Goal: Transaction & Acquisition: Purchase product/service

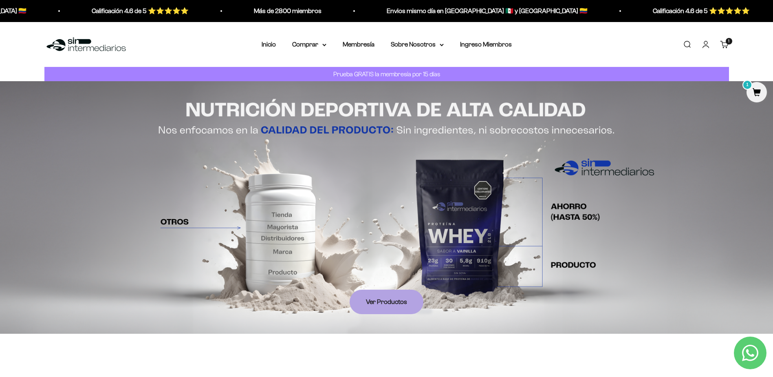
click at [759, 93] on span "1" at bounding box center [757, 92] width 20 height 20
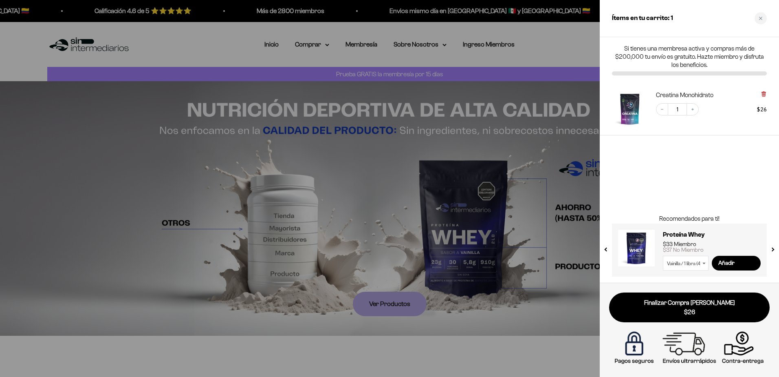
click at [763, 95] on icon at bounding box center [763, 94] width 3 height 4
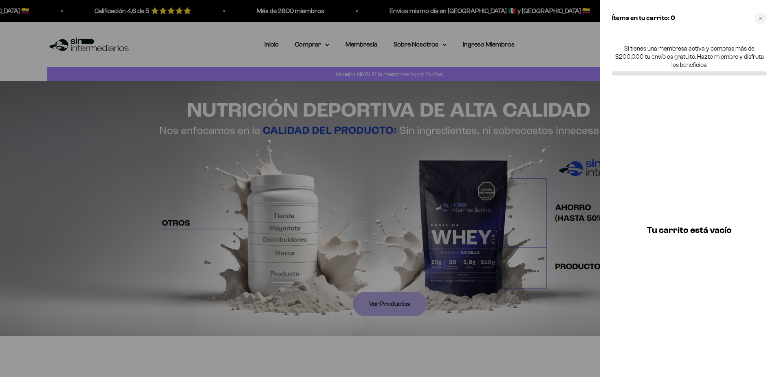
click at [583, 60] on div at bounding box center [389, 188] width 779 height 377
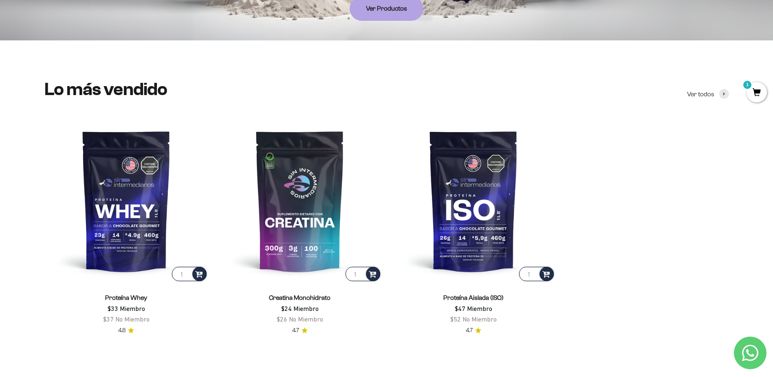
scroll to position [408, 0]
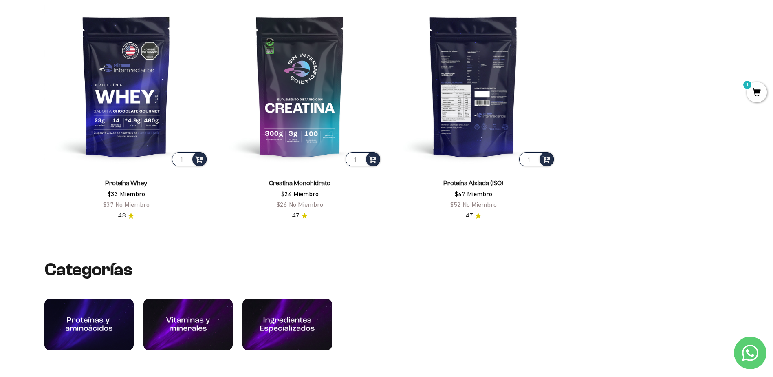
click at [488, 119] on img at bounding box center [474, 86] width 164 height 164
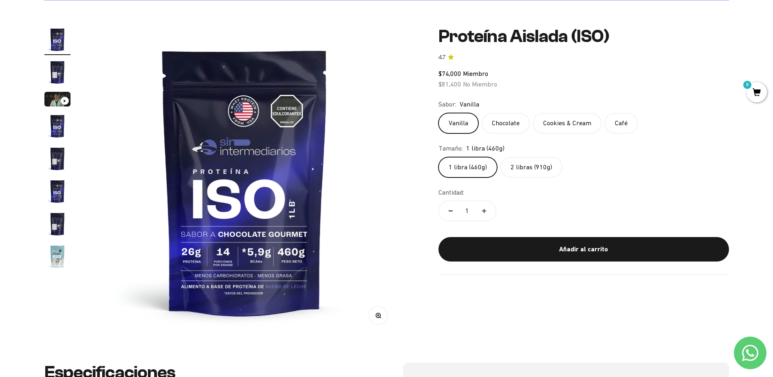
scroll to position [82, 0]
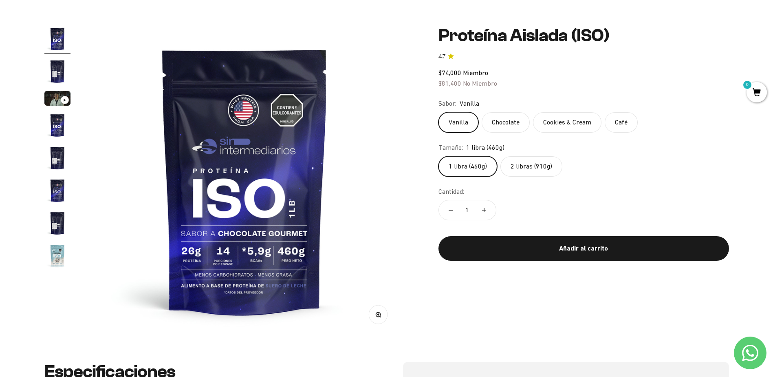
click at [500, 119] on label "Chocolate" at bounding box center [506, 122] width 48 height 20
click at [439, 112] on input "Chocolate" at bounding box center [438, 112] width 0 height 0
click at [570, 121] on label "Cookies & Cream" at bounding box center [567, 122] width 68 height 20
click at [439, 112] on input "Cookies & Cream" at bounding box center [438, 112] width 0 height 0
click at [627, 122] on label "Café" at bounding box center [621, 122] width 33 height 20
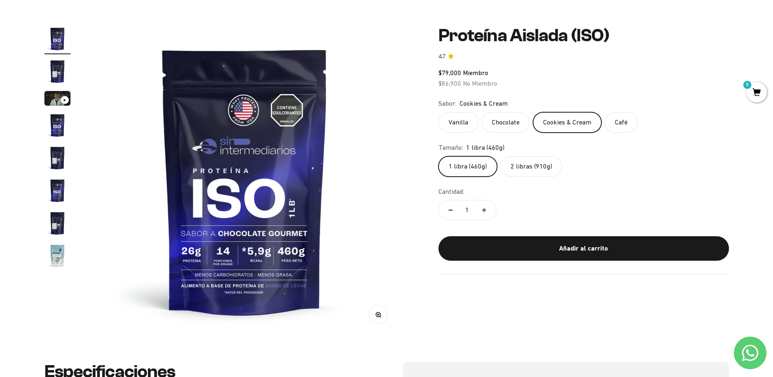
click at [439, 112] on input "Café" at bounding box center [438, 112] width 0 height 0
click at [466, 122] on label "Vanilla" at bounding box center [459, 122] width 40 height 20
click at [439, 112] on input "Vanilla" at bounding box center [438, 112] width 0 height 0
click at [542, 167] on label "2 libras (910g)" at bounding box center [532, 166] width 62 height 20
click at [439, 156] on input "2 libras (910g)" at bounding box center [438, 156] width 0 height 0
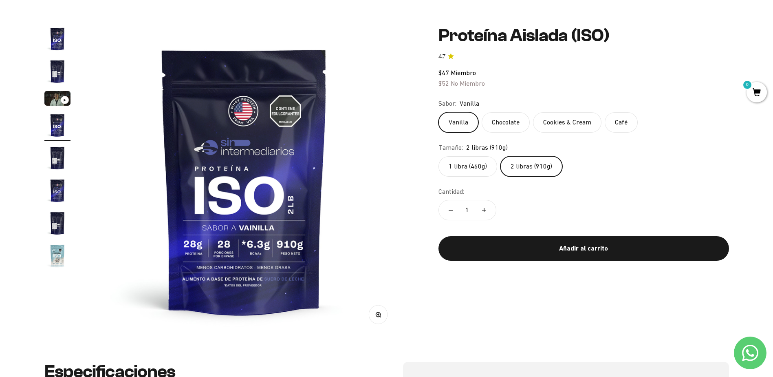
click at [484, 210] on icon "Aumentar cantidad" at bounding box center [484, 210] width 0 height 4
type input "3"
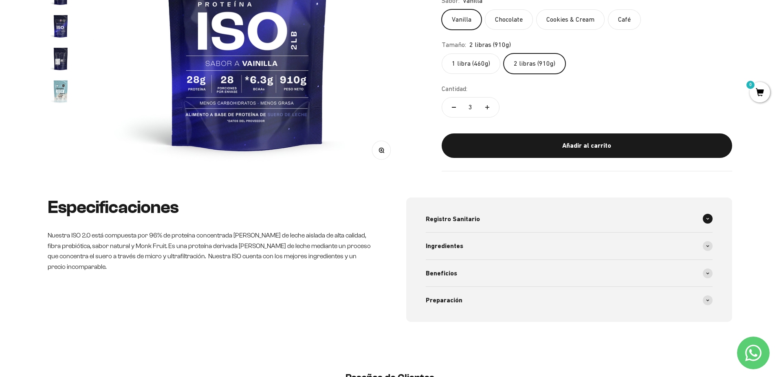
scroll to position [245, 0]
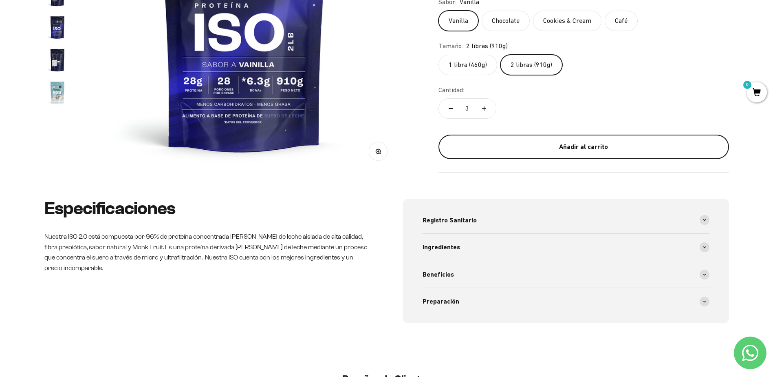
click at [581, 156] on button "Añadir al carrito" at bounding box center [584, 147] width 291 height 24
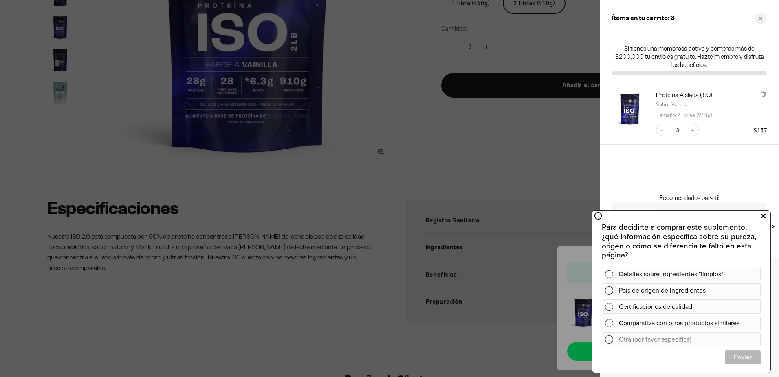
click at [763, 217] on icon at bounding box center [764, 216] width 4 height 11
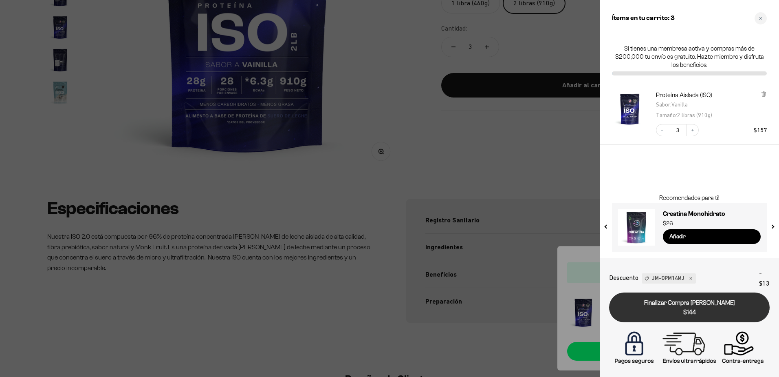
click at [685, 301] on link "Finalizar Compra Segura $144" at bounding box center [689, 307] width 161 height 30
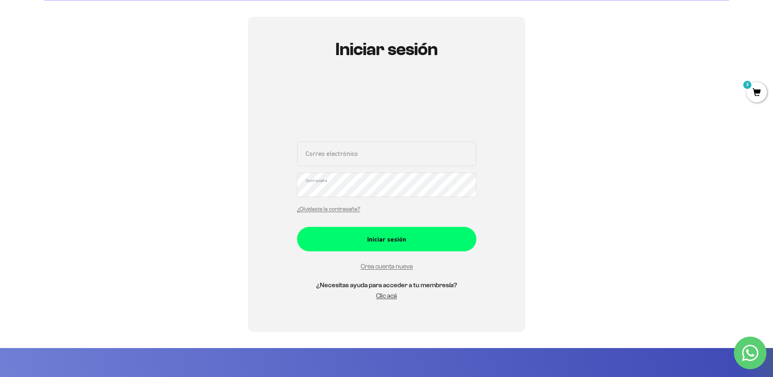
scroll to position [82, 0]
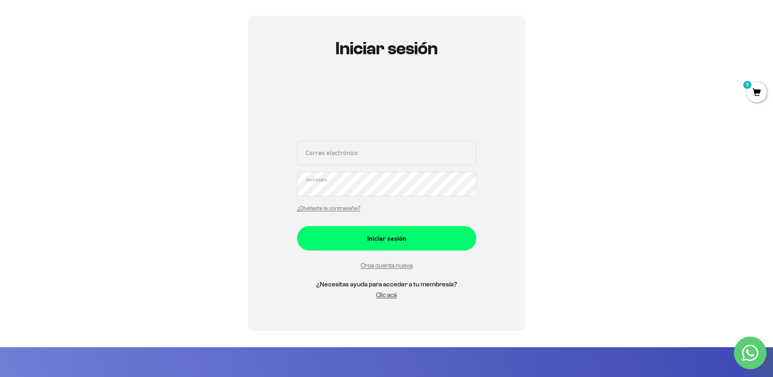
click at [363, 153] on input "Correo electrónico" at bounding box center [386, 153] width 179 height 24
type input "dalcifuentesle"
click at [385, 268] on link "Crea cuenta nueva" at bounding box center [387, 265] width 52 height 7
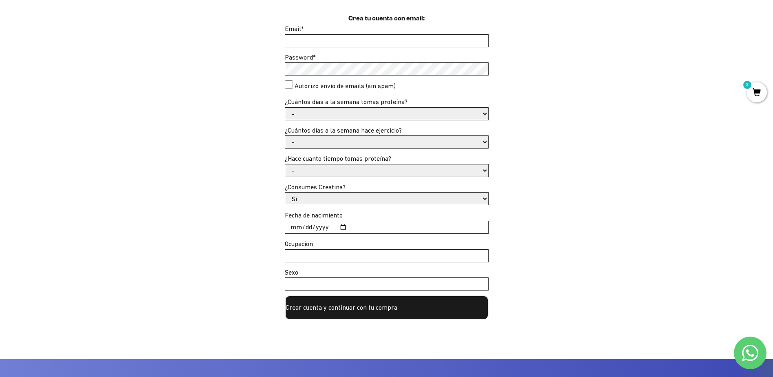
scroll to position [245, 0]
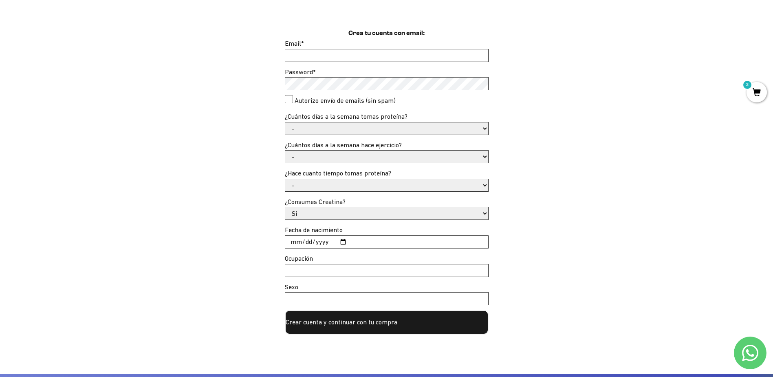
click at [383, 53] on input "Email *" at bounding box center [386, 55] width 203 height 12
click at [339, 53] on input "dalcifuentesle 64unal.edu.co" at bounding box center [386, 55] width 203 height 12
type input "dalcifuentesle@unal.edu.co"
click at [369, 132] on select "- 1 o 2 3 a 5 6 o 7" at bounding box center [386, 128] width 203 height 12
select select "6 o 7"
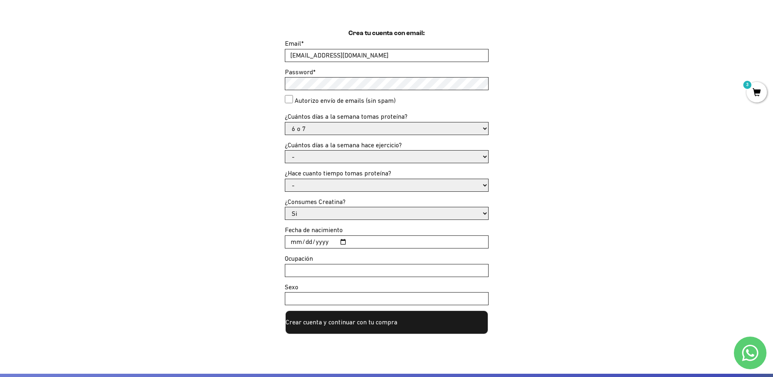
click at [285, 122] on select "- 1 o 2 3 a 5 6 o 7" at bounding box center [386, 128] width 203 height 12
click at [338, 157] on select "- No hago 1 a 2 días 3 a 5 días 6 o 7 días" at bounding box center [386, 156] width 203 height 12
select select "6 o 7 días"
click at [285, 150] on select "- No hago 1 a 2 días 3 a 5 días 6 o 7 días" at bounding box center [386, 156] width 203 height 12
click at [329, 189] on select "- Apenas estoy empezando Menos de 6 meses Más de 6 meses Hace más de un año" at bounding box center [386, 185] width 203 height 12
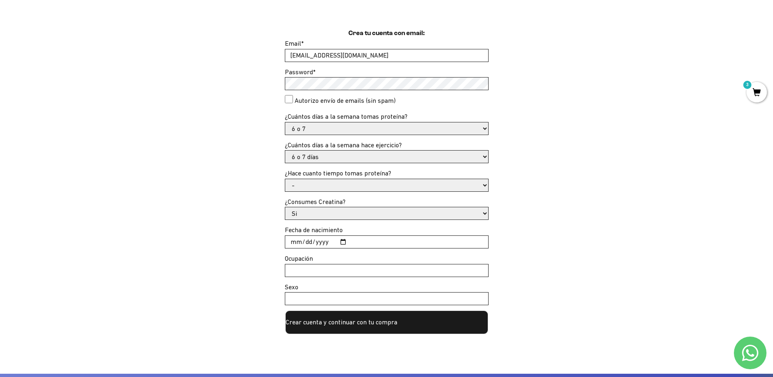
select select "Hace más de un año"
click at [285, 179] on select "- Apenas estoy empezando Menos de 6 meses Más de 6 meses Hace más de un año" at bounding box center [386, 185] width 203 height 12
click at [341, 243] on input "Fecha de nacimiento" at bounding box center [386, 242] width 203 height 12
type input "1990-06-23"
click at [357, 271] on input "Ocupación" at bounding box center [386, 270] width 203 height 12
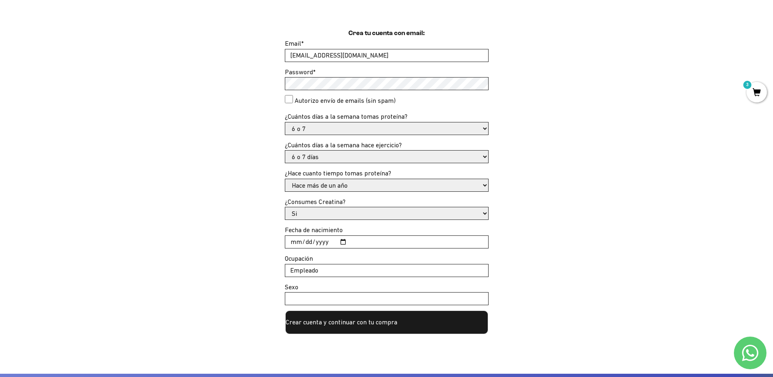
type input "Empleado"
click at [347, 294] on input "Sexo" at bounding box center [386, 298] width 203 height 12
type input "Masculino"
click at [378, 323] on button "Crear cuenta y continuar con tu compra" at bounding box center [387, 322] width 204 height 24
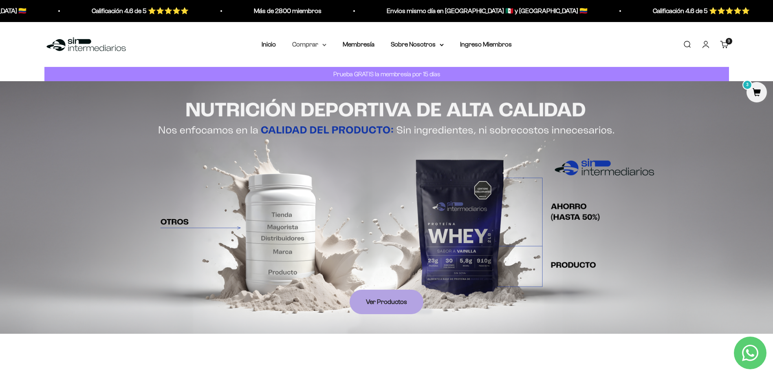
click at [305, 42] on summary "Comprar" at bounding box center [309, 44] width 34 height 11
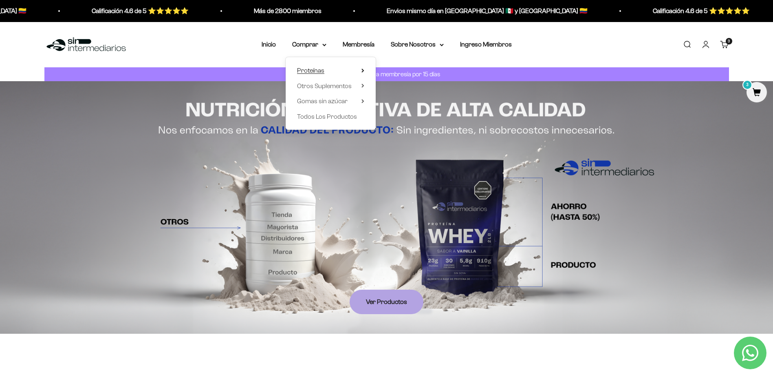
click at [323, 68] on span "Proteínas" at bounding box center [310, 70] width 27 height 7
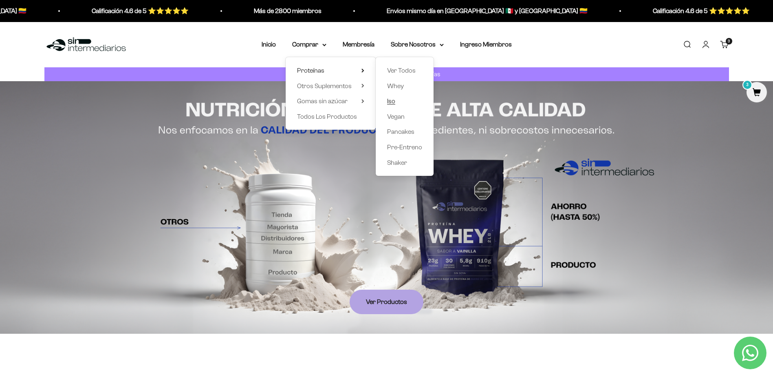
click at [394, 102] on span "Iso" at bounding box center [391, 100] width 8 height 7
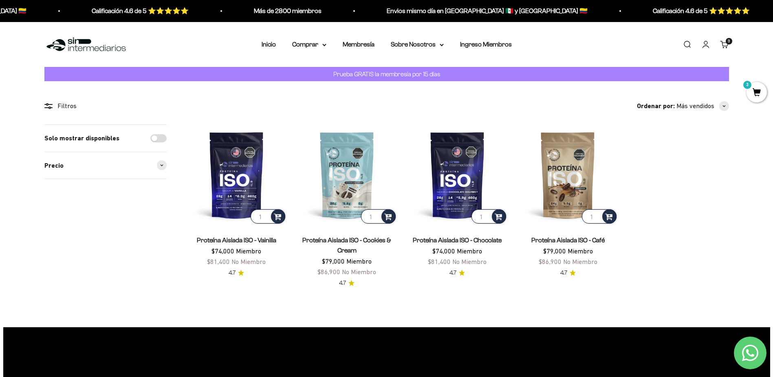
click at [751, 92] on span "3" at bounding box center [757, 92] width 20 height 20
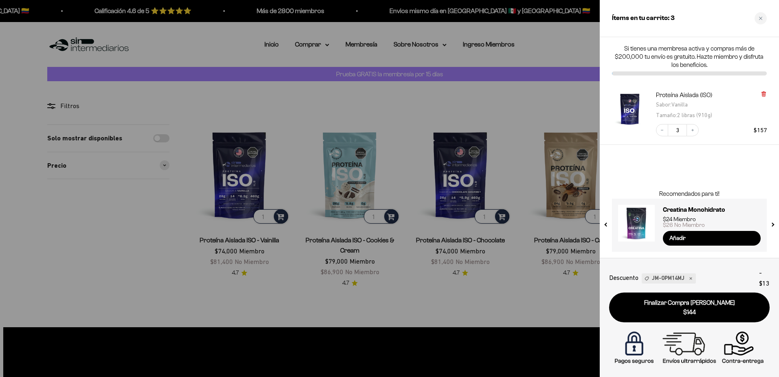
click at [765, 93] on icon at bounding box center [763, 94] width 3 height 4
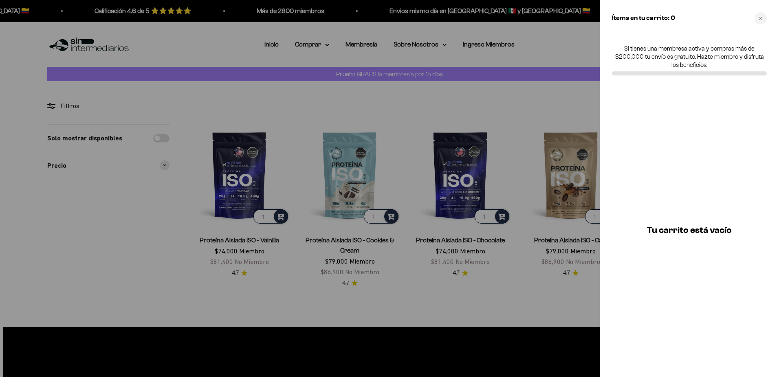
click at [567, 90] on div at bounding box center [389, 188] width 779 height 377
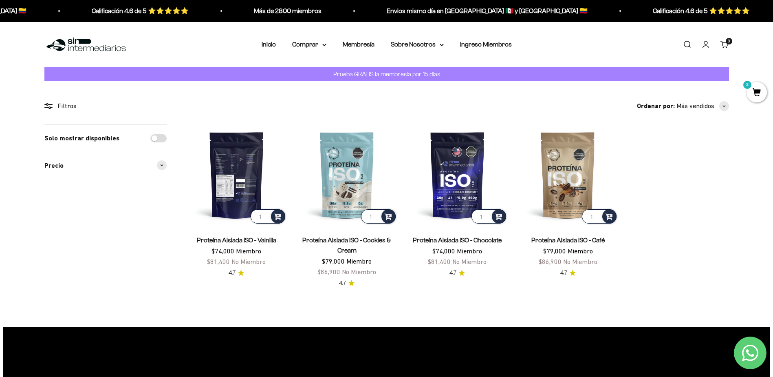
click at [244, 184] on img at bounding box center [236, 174] width 101 height 101
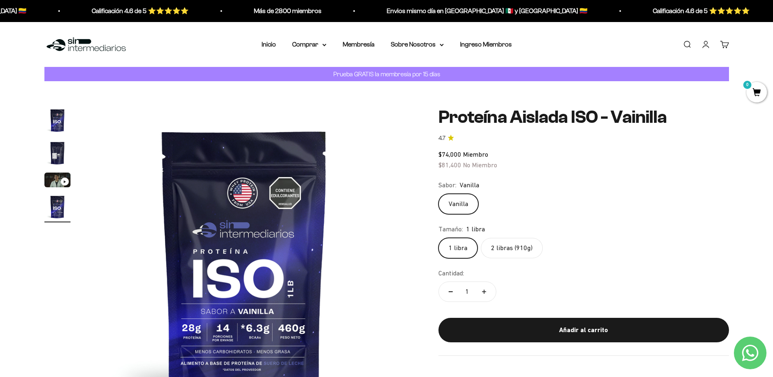
click at [517, 248] on label "2 libras (910g)" at bounding box center [512, 248] width 62 height 20
click at [439, 238] on input "2 libras (910g)" at bounding box center [438, 237] width 0 height 0
click at [347, 45] on link "Membresía" at bounding box center [359, 44] width 32 height 7
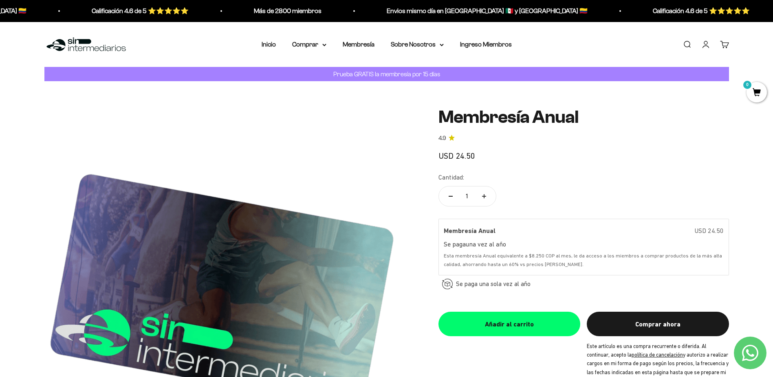
click at [470, 244] on label "una vez al año" at bounding box center [486, 244] width 40 height 7
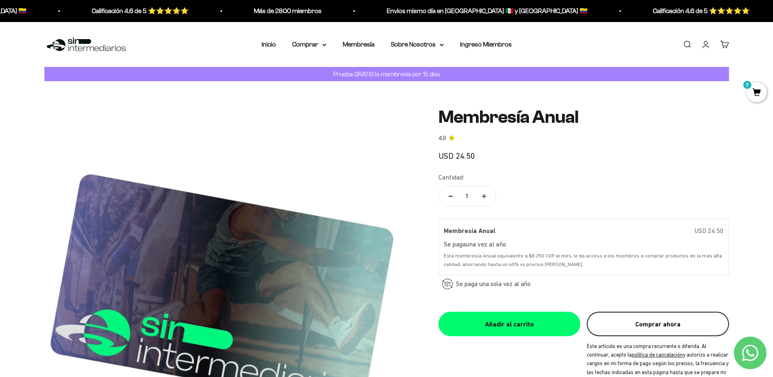
click at [642, 323] on button "Comprar ahora" at bounding box center [658, 323] width 142 height 24
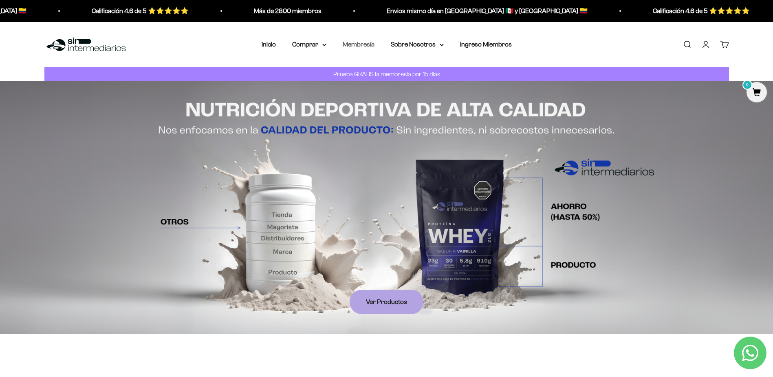
click at [349, 46] on link "Membresía" at bounding box center [359, 44] width 32 height 7
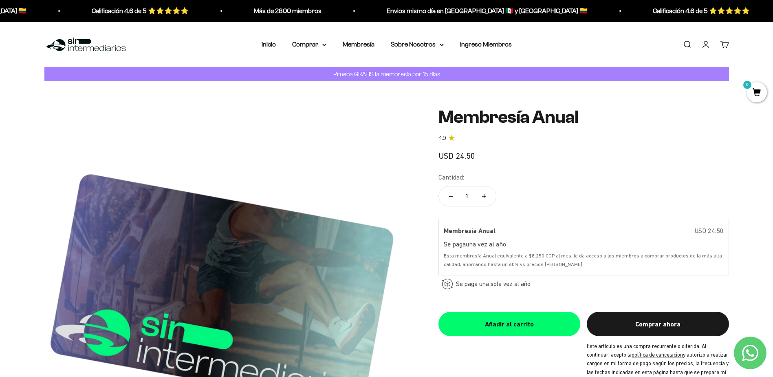
click at [674, 158] on div "USD 24.50" at bounding box center [584, 155] width 291 height 13
click at [705, 47] on link "Cuenta" at bounding box center [706, 44] width 9 height 9
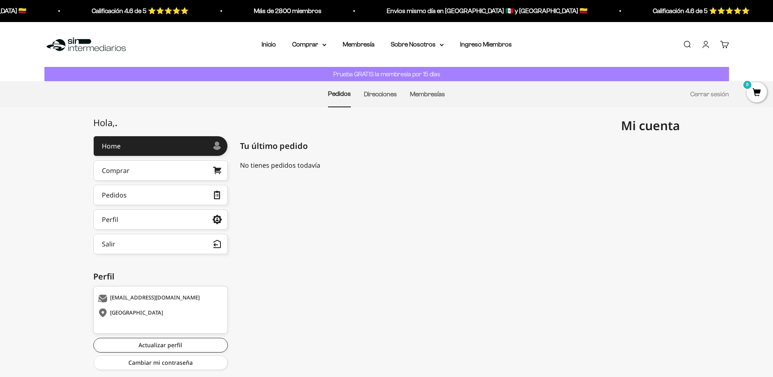
click at [124, 314] on div "[GEOGRAPHIC_DATA]" at bounding box center [160, 313] width 124 height 8
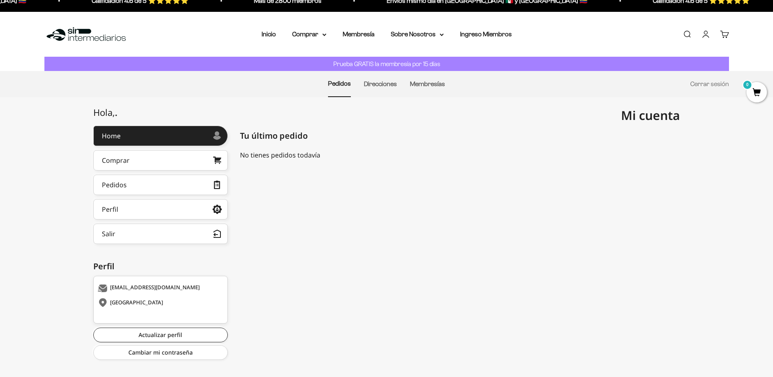
scroll to position [20, 0]
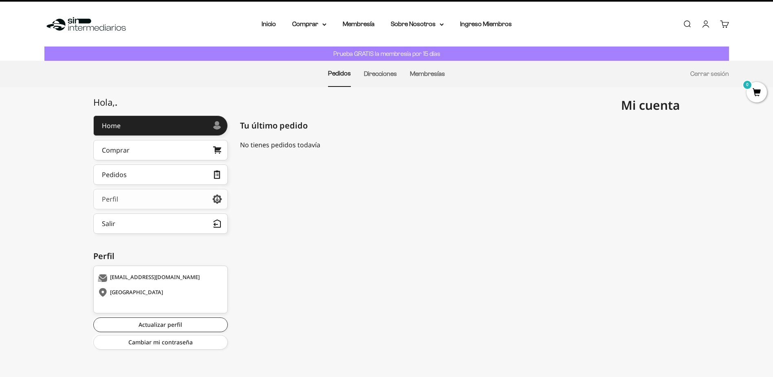
click at [196, 198] on link "Perfil" at bounding box center [160, 199] width 135 height 20
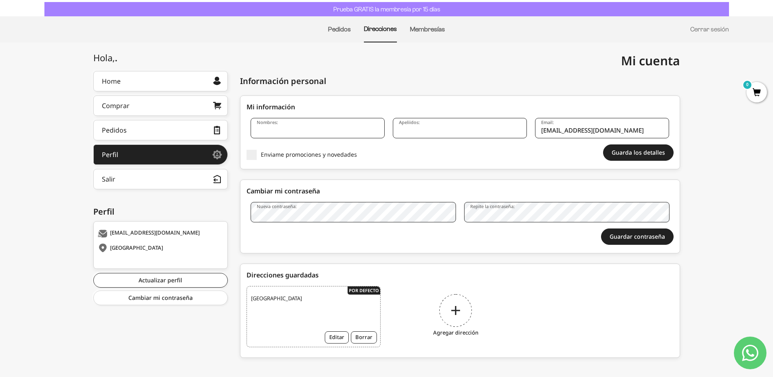
scroll to position [72, 0]
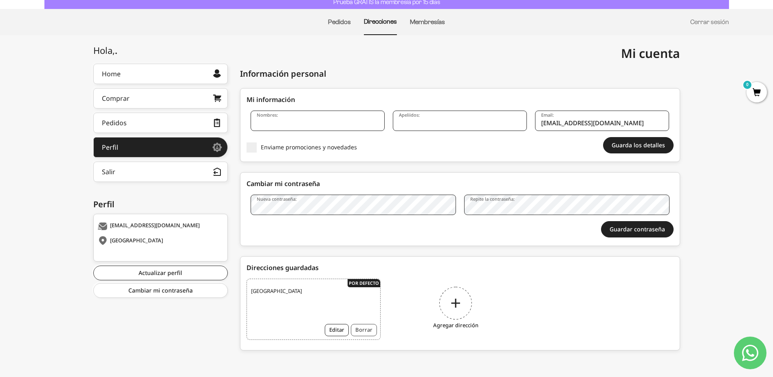
click at [362, 328] on button "Borrar" at bounding box center [364, 330] width 26 height 12
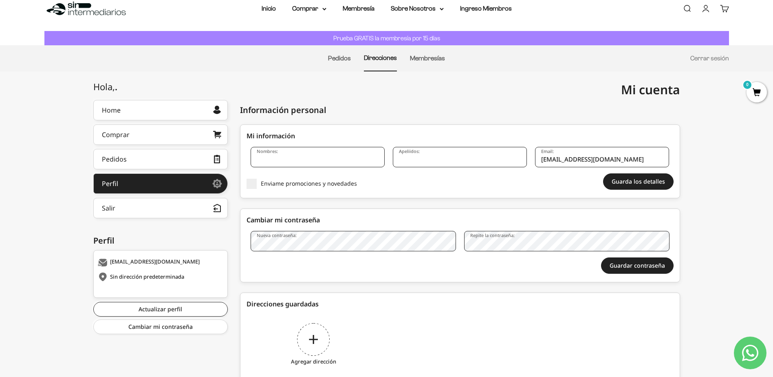
scroll to position [72, 0]
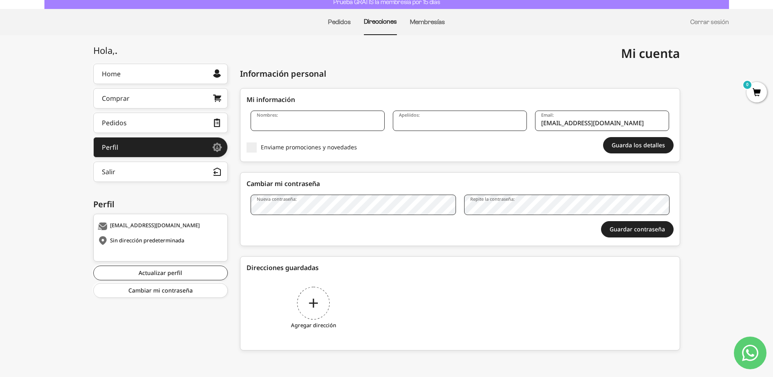
click at [311, 298] on div "Agregar dirección" at bounding box center [314, 308] width 134 height 61
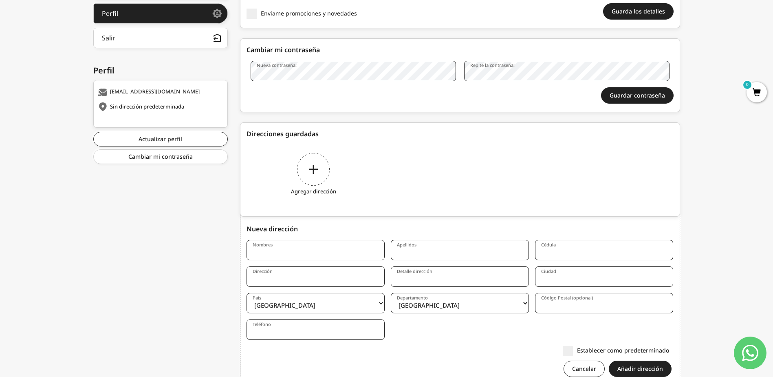
scroll to position [239, 0]
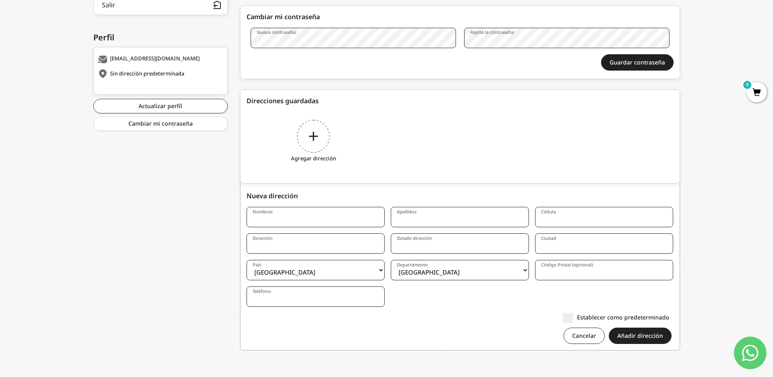
click at [448, 276] on select "Amazonas Antioquia Arauca Atlántico Bogotá Bolívar Boyacá Caldas Caquetá Casana…" at bounding box center [460, 270] width 138 height 20
select select "Bogotá, D.C."
click at [391, 260] on select "Amazonas Antioquia Arauca Atlántico Bogotá Bolívar Boyacá Caldas Caquetá Casana…" at bounding box center [460, 270] width 138 height 20
click at [572, 318] on label "Establecer como predeterminado" at bounding box center [616, 317] width 107 height 9
click at [670, 317] on input "Establecer como predeterminado" at bounding box center [670, 317] width 0 height 0
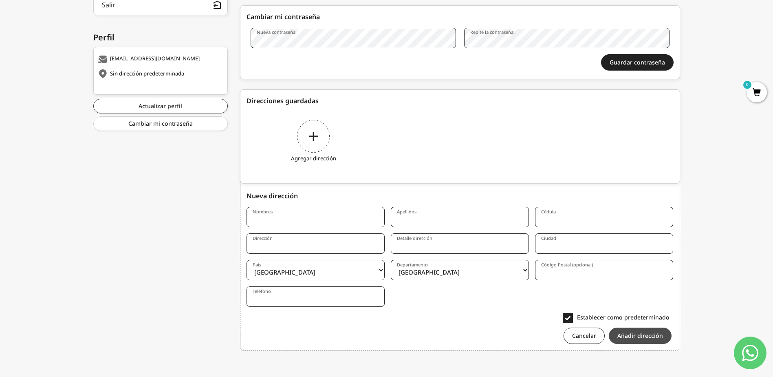
click at [627, 333] on button "Añadir dirección" at bounding box center [640, 335] width 63 height 16
click at [331, 220] on input "Nombres" at bounding box center [316, 217] width 138 height 20
type input "Leonardo"
type input "Legui"
click at [594, 336] on button "Cancelar" at bounding box center [584, 335] width 41 height 16
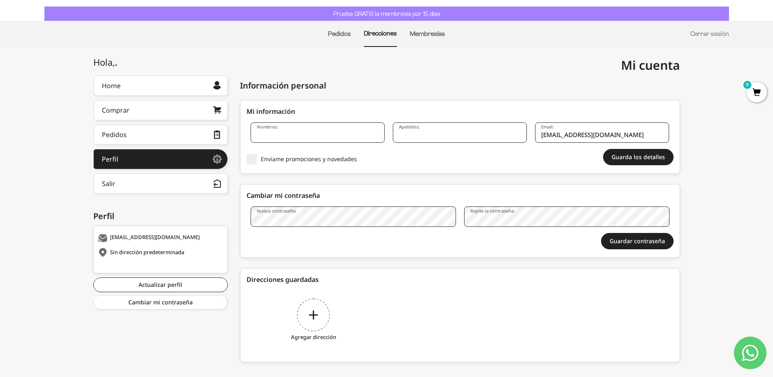
scroll to position [0, 0]
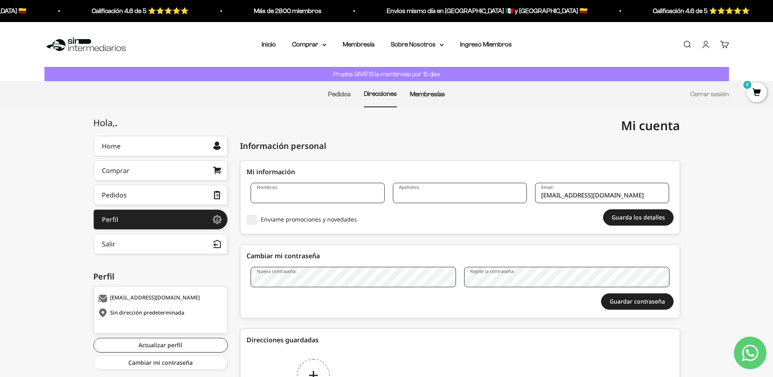
click at [435, 97] on link "Membresías" at bounding box center [427, 94] width 35 height 7
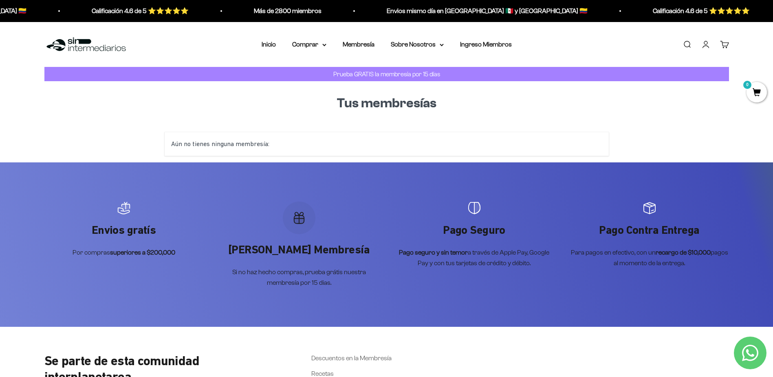
click at [352, 38] on div "Menú Buscar Inicio Comprar Proteínas Ver Todos Whey Iso Vegan Pancakes Pre-Entr…" at bounding box center [386, 44] width 773 height 45
click at [358, 49] on li "Membresía" at bounding box center [359, 44] width 32 height 11
click at [363, 42] on link "Membresía" at bounding box center [359, 44] width 32 height 7
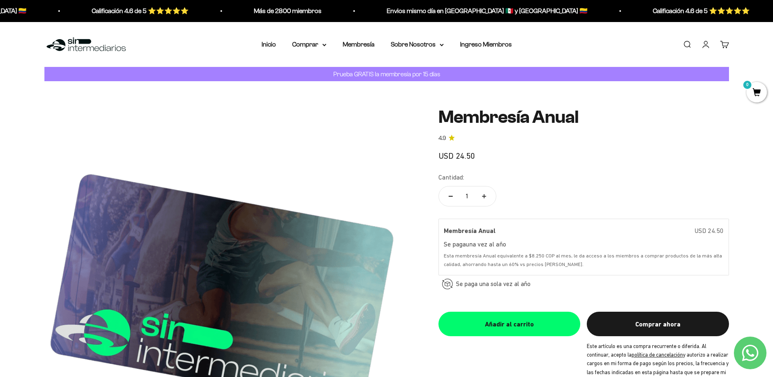
click at [705, 44] on link "Cuenta" at bounding box center [706, 44] width 9 height 9
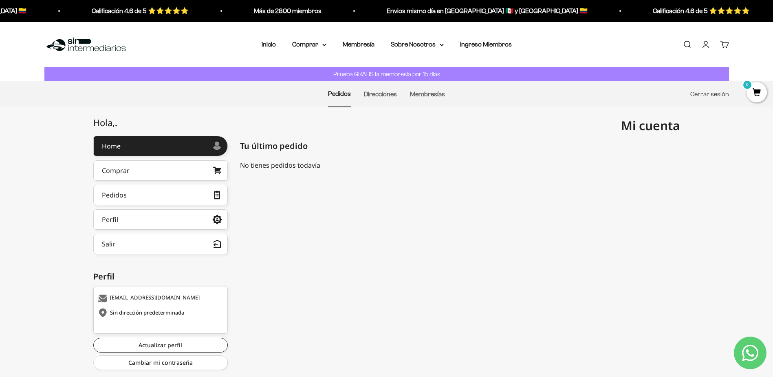
click at [716, 97] on link "Cerrar sesión" at bounding box center [710, 94] width 39 height 7
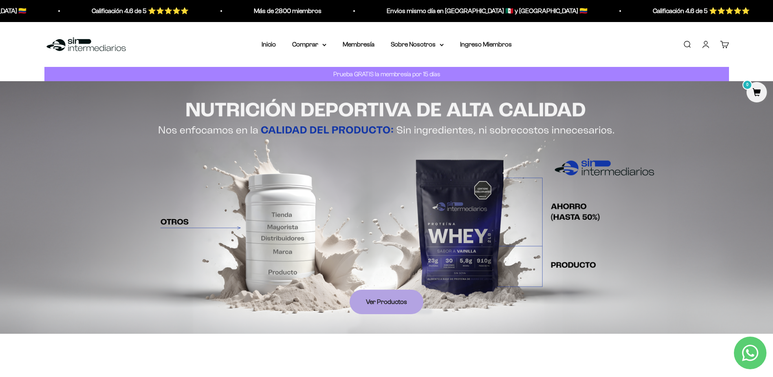
click at [707, 44] on link "Iniciar sesión" at bounding box center [706, 44] width 9 height 9
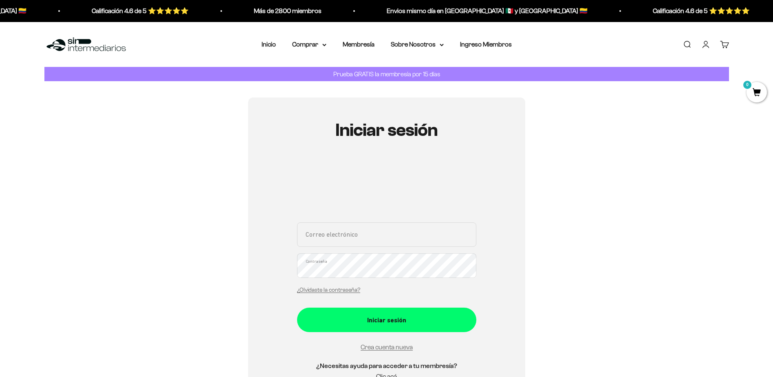
click at [407, 238] on input "Correo electrónico" at bounding box center [386, 234] width 179 height 24
type input "dalcifuentesle@gmail.com"
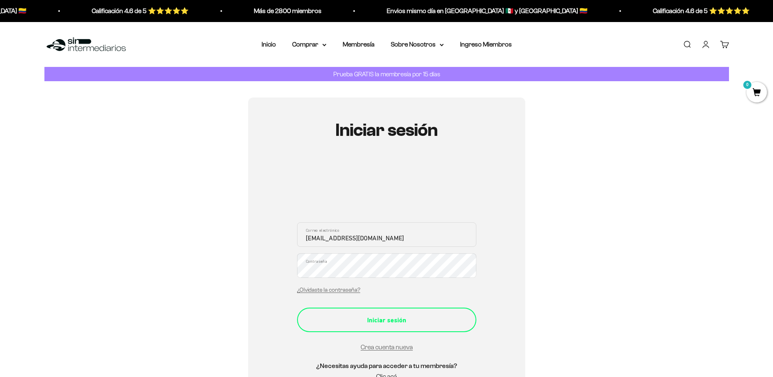
click at [396, 313] on button "Iniciar sesión" at bounding box center [386, 319] width 179 height 24
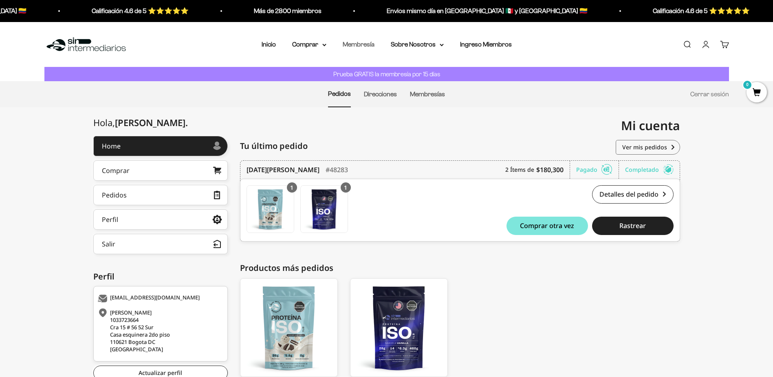
click at [363, 45] on link "Membresía" at bounding box center [359, 44] width 32 height 7
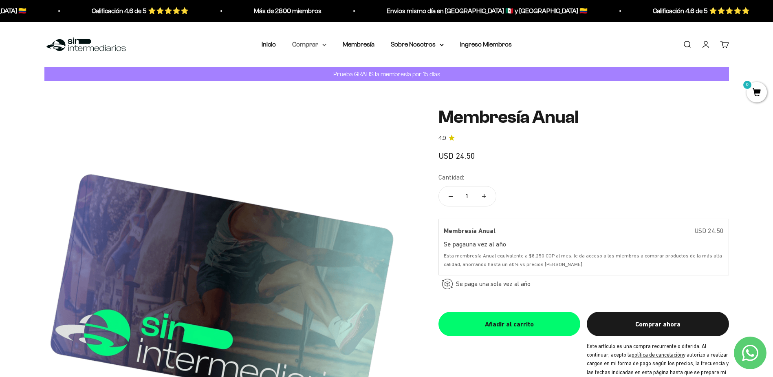
click at [305, 42] on summary "Comprar" at bounding box center [309, 44] width 34 height 11
click at [318, 70] on span "Proteínas" at bounding box center [310, 70] width 27 height 7
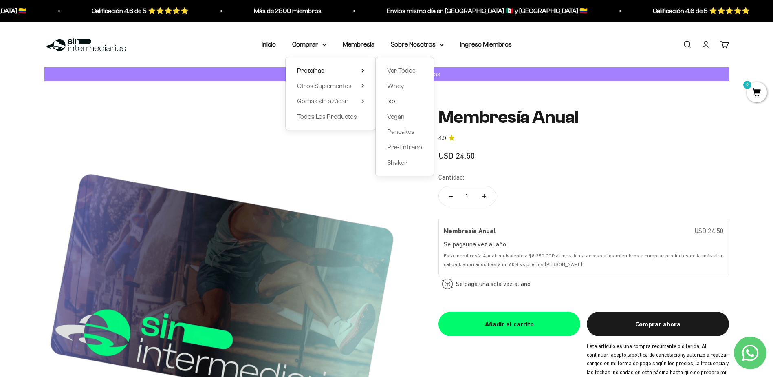
click at [392, 102] on span "Iso" at bounding box center [391, 100] width 8 height 7
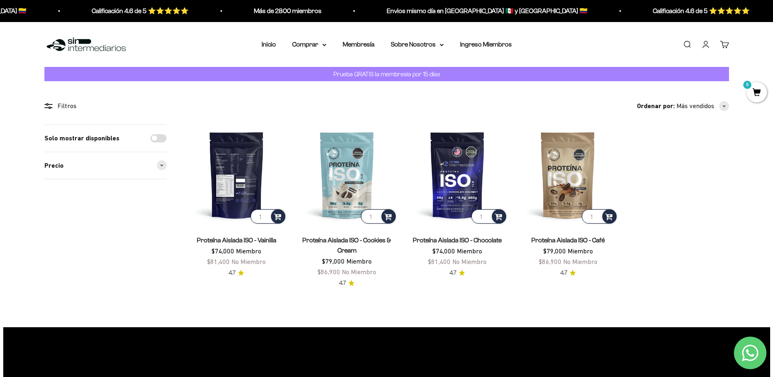
click at [237, 171] on img at bounding box center [236, 174] width 101 height 101
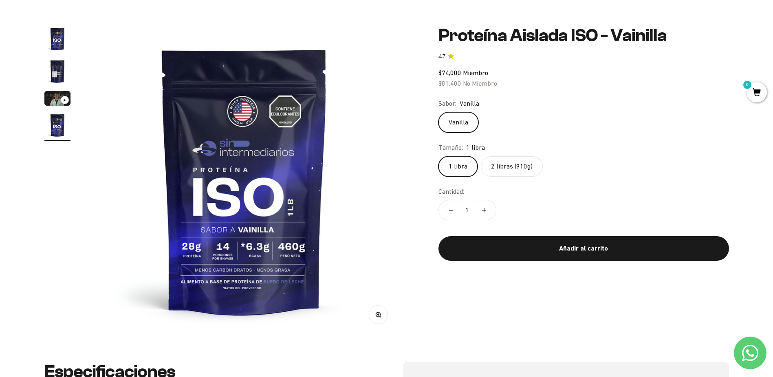
scroll to position [41, 0]
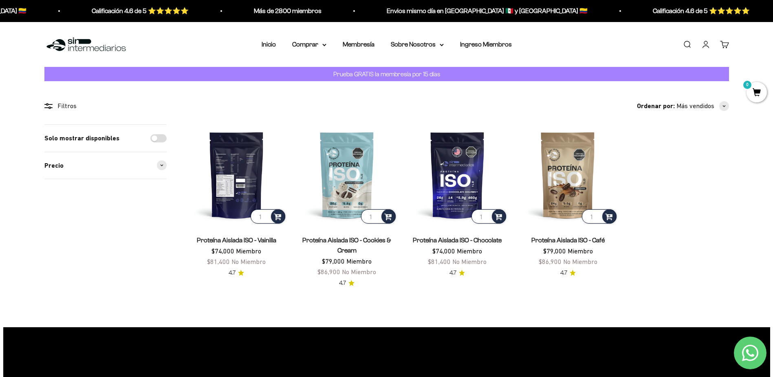
click at [247, 165] on img at bounding box center [236, 174] width 101 height 101
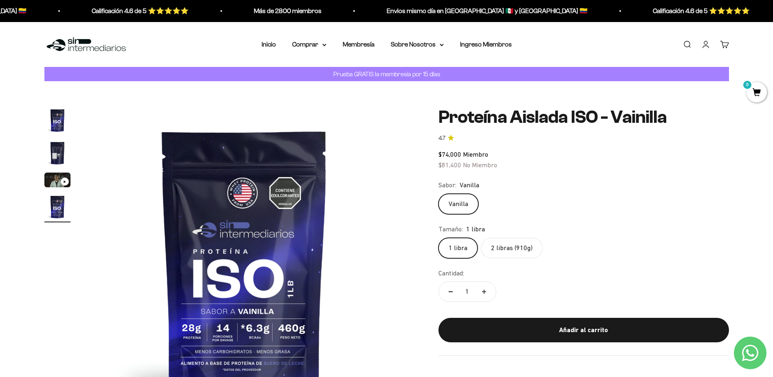
click at [505, 249] on label "2 libras (910g)" at bounding box center [512, 248] width 62 height 20
click at [439, 238] on input "2 libras (910g)" at bounding box center [438, 237] width 0 height 0
click at [487, 293] on button "Aumentar cantidad" at bounding box center [485, 292] width 24 height 20
type input "3"
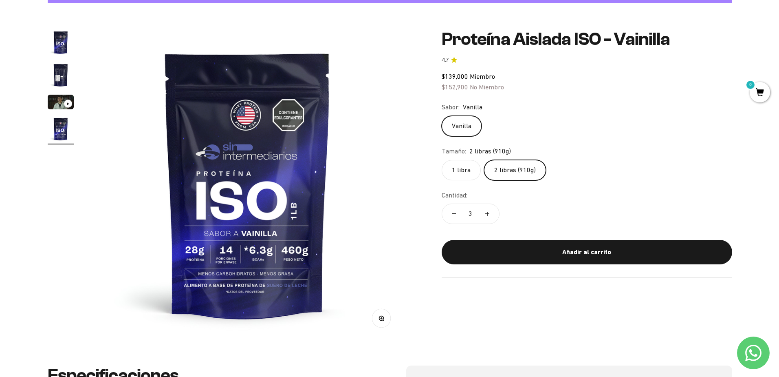
scroll to position [82, 0]
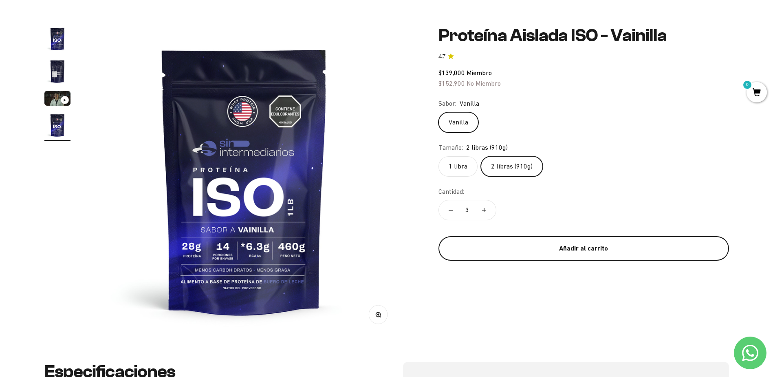
click at [570, 248] on div "Añadir al carrito" at bounding box center [584, 248] width 258 height 11
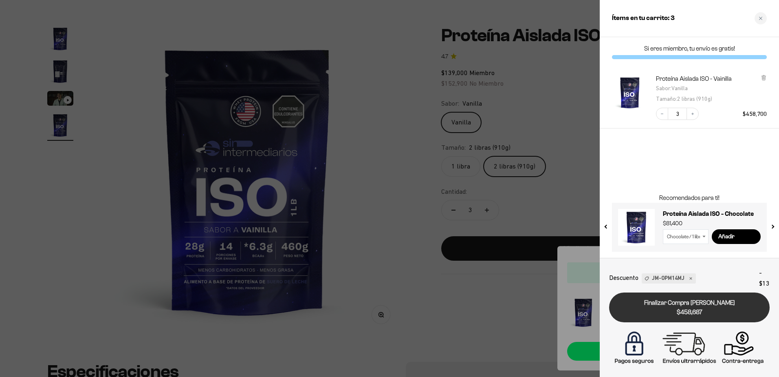
click at [673, 300] on link "Finalizar Compra Segura $458,687" at bounding box center [689, 307] width 161 height 30
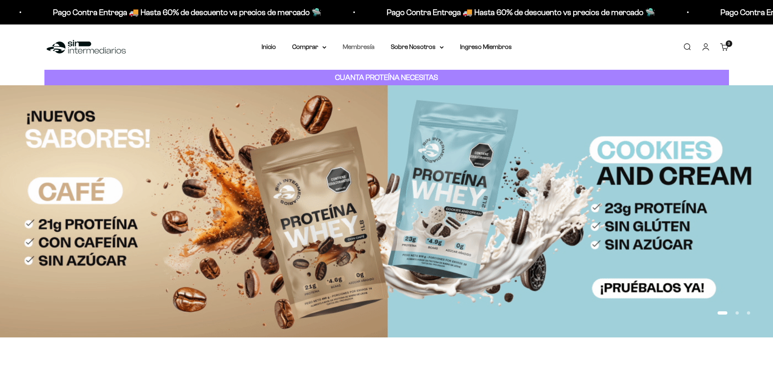
click at [355, 44] on link "Membresía" at bounding box center [359, 46] width 32 height 7
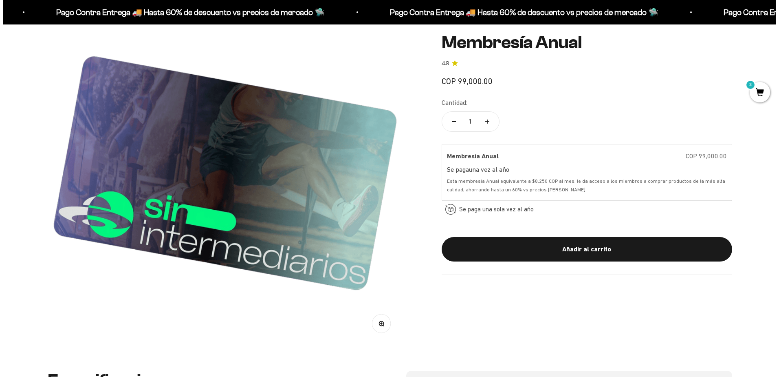
scroll to position [122, 0]
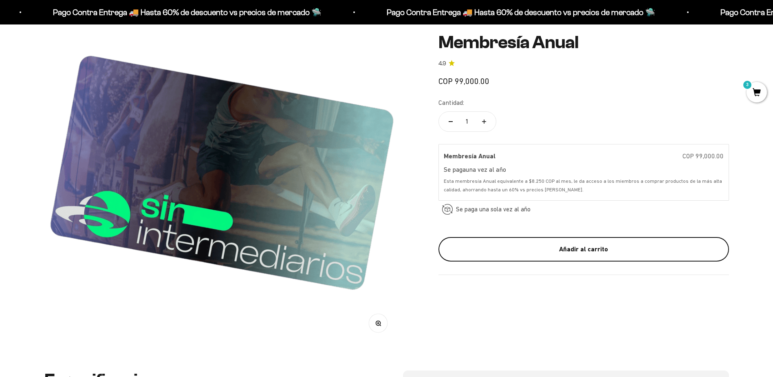
click at [583, 247] on div "Añadir al carrito" at bounding box center [584, 249] width 258 height 11
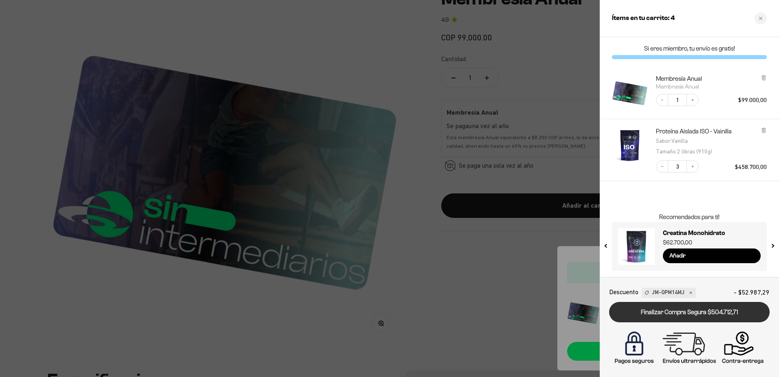
click at [700, 310] on link "Finalizar Compra Segura $504.712,71" at bounding box center [689, 312] width 161 height 21
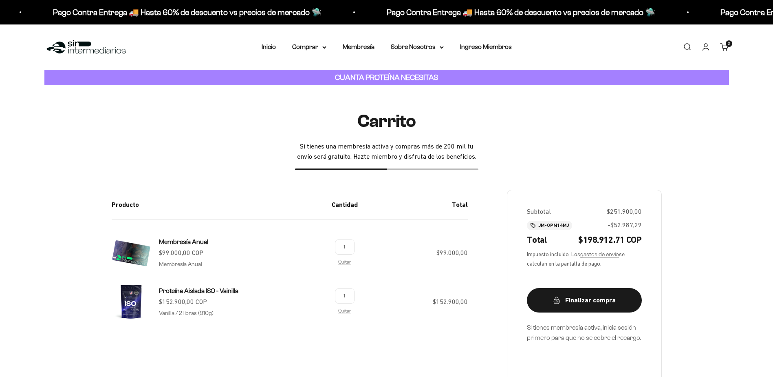
scroll to position [82, 0]
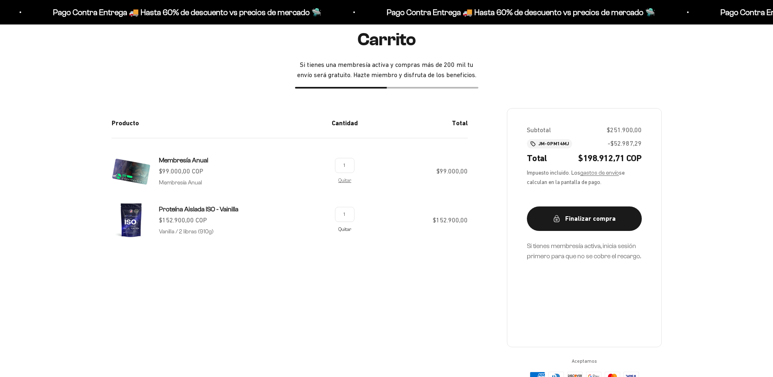
click at [345, 230] on link "Quitar" at bounding box center [344, 228] width 13 height 5
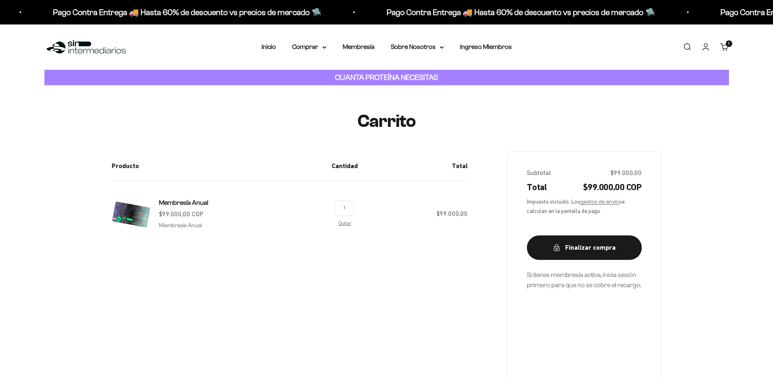
scroll to position [82, 0]
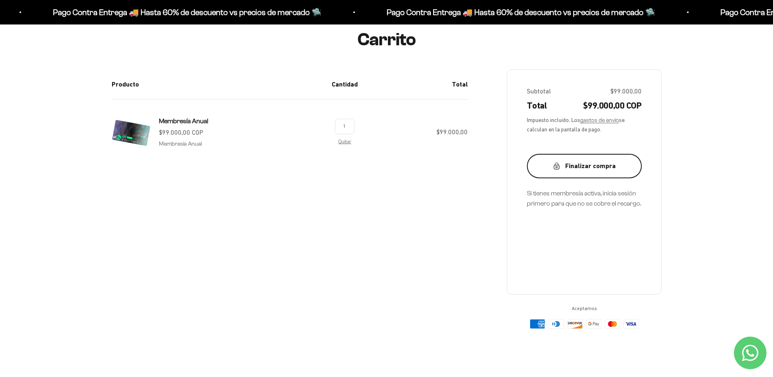
click at [590, 167] on div "Finalizar compra" at bounding box center [584, 166] width 82 height 11
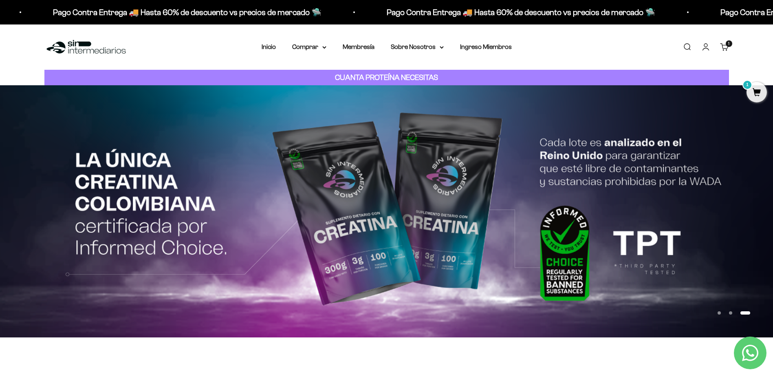
click at [704, 46] on link "Cuenta" at bounding box center [706, 46] width 9 height 9
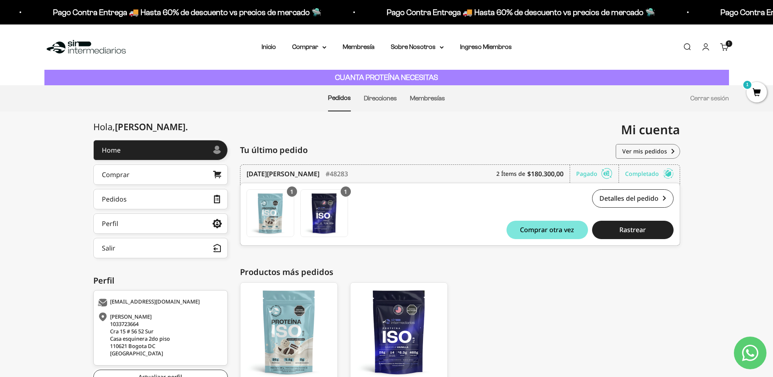
click at [725, 49] on link "Carrito 1 artículo 1" at bounding box center [724, 46] width 9 height 9
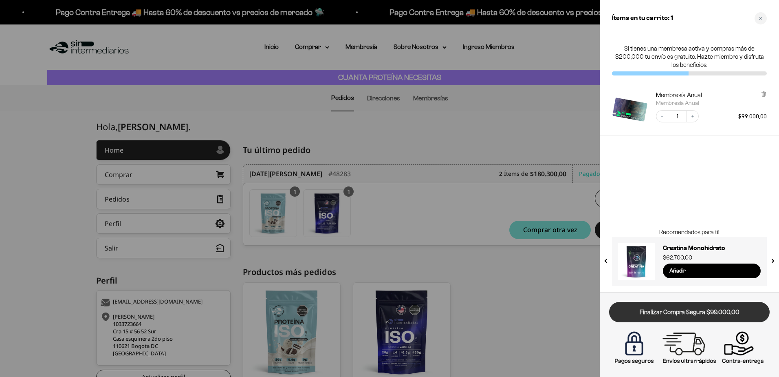
click at [700, 315] on link "Finalizar Compra Segura $99.000,00" at bounding box center [689, 312] width 161 height 21
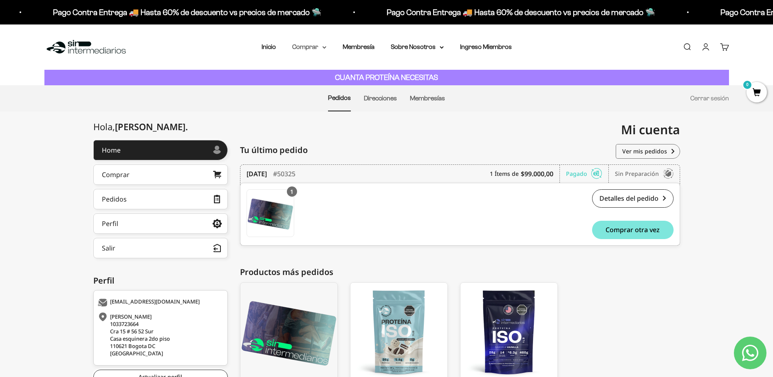
click at [307, 46] on summary "Comprar" at bounding box center [309, 47] width 34 height 11
click at [316, 69] on span "Proteínas" at bounding box center [310, 73] width 27 height 11
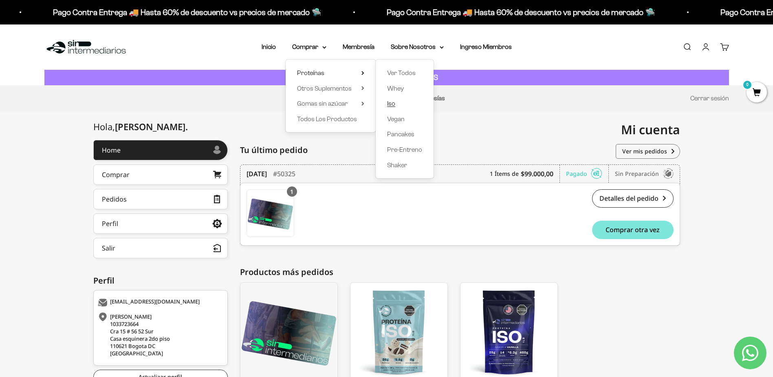
click at [392, 104] on span "Iso" at bounding box center [391, 103] width 8 height 7
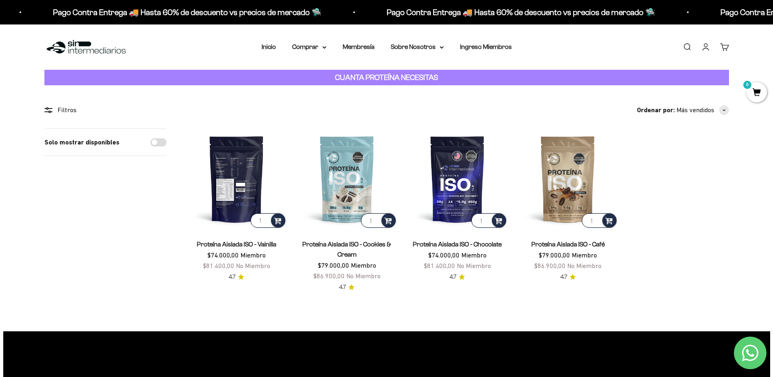
click at [248, 181] on img at bounding box center [236, 178] width 101 height 101
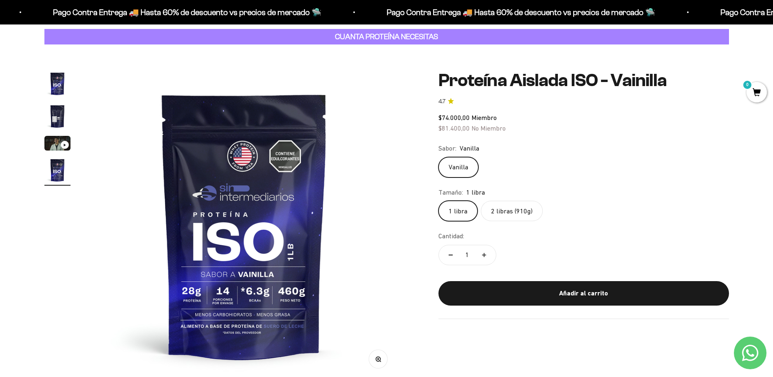
click at [483, 253] on icon "Aumentar cantidad" at bounding box center [484, 255] width 4 height 4
type input "3"
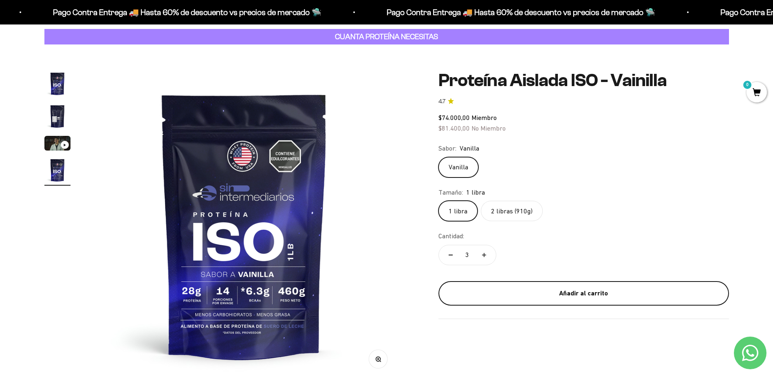
click at [579, 298] on div "Añadir al carrito" at bounding box center [584, 293] width 258 height 11
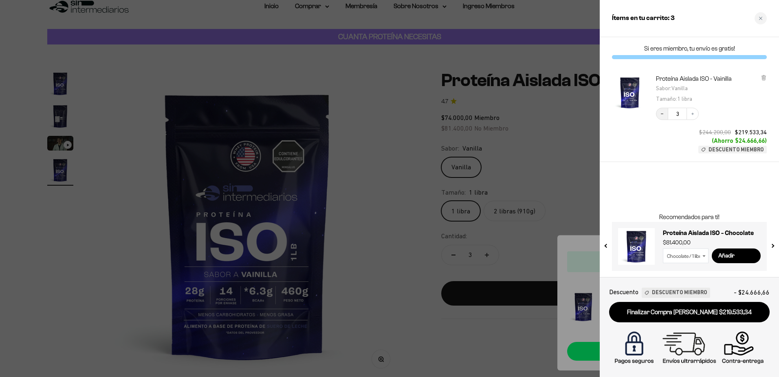
click at [663, 114] on icon "Decrease quantity" at bounding box center [662, 113] width 5 height 5
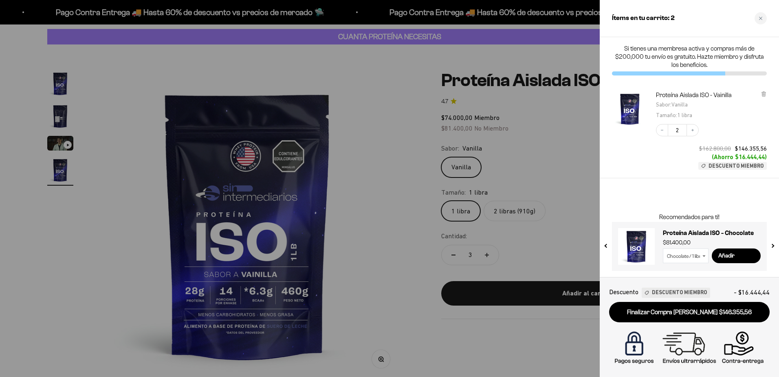
click at [555, 222] on div at bounding box center [389, 188] width 779 height 377
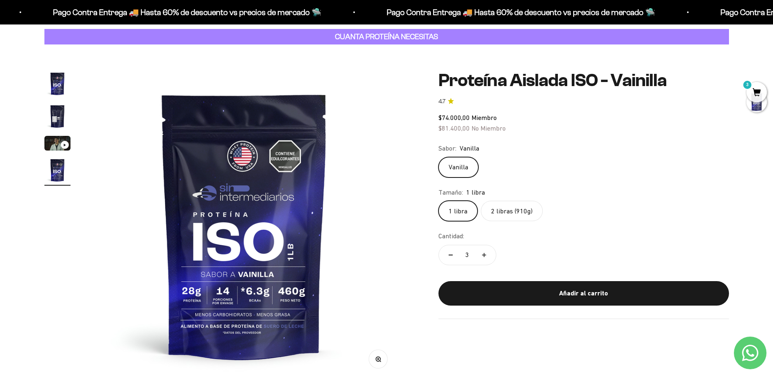
click at [758, 87] on span "3" at bounding box center [757, 92] width 20 height 20
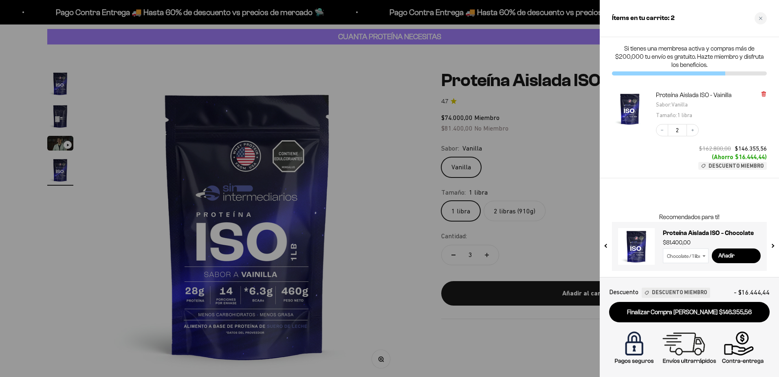
click at [762, 94] on icon at bounding box center [764, 94] width 6 height 6
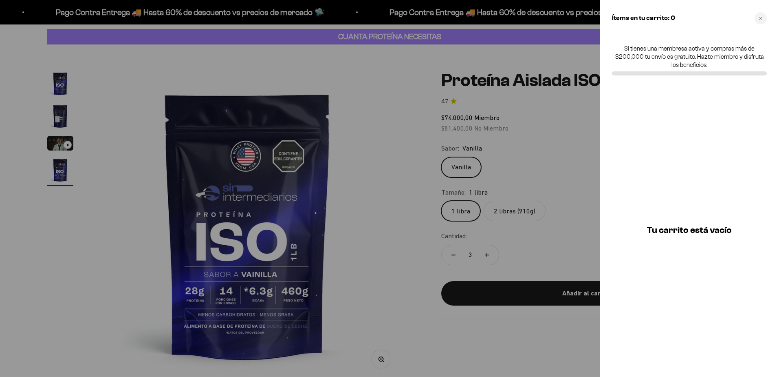
click at [564, 163] on div at bounding box center [389, 188] width 779 height 377
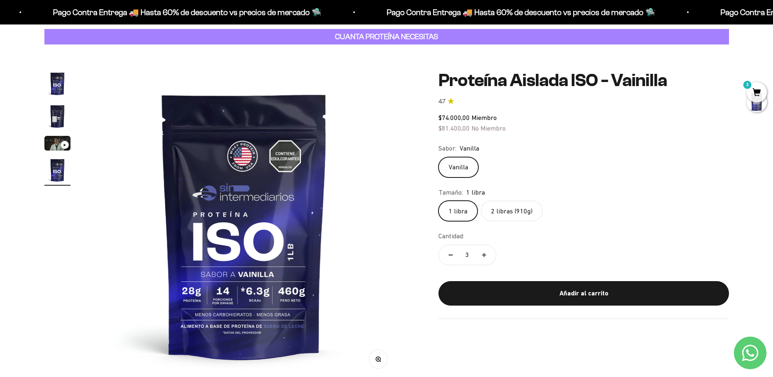
click at [511, 212] on label "2 libras (910g)" at bounding box center [512, 211] width 62 height 20
click at [439, 201] on input "2 libras (910g)" at bounding box center [438, 200] width 0 height 0
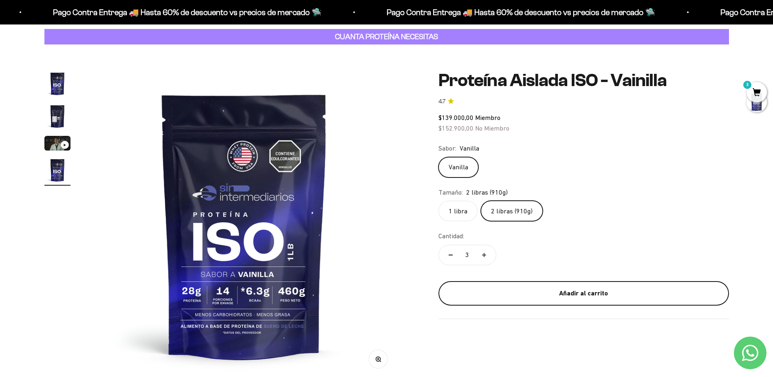
click at [584, 293] on div "Añadir al carrito" at bounding box center [584, 293] width 258 height 11
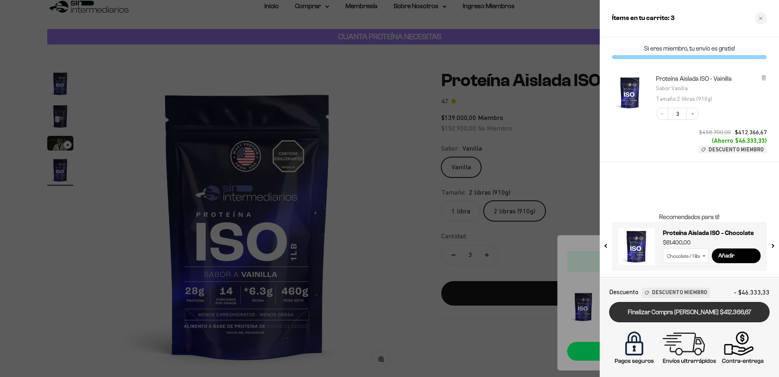
click at [694, 311] on link "Finalizar Compra [PERSON_NAME] $412.366,67" at bounding box center [689, 312] width 161 height 21
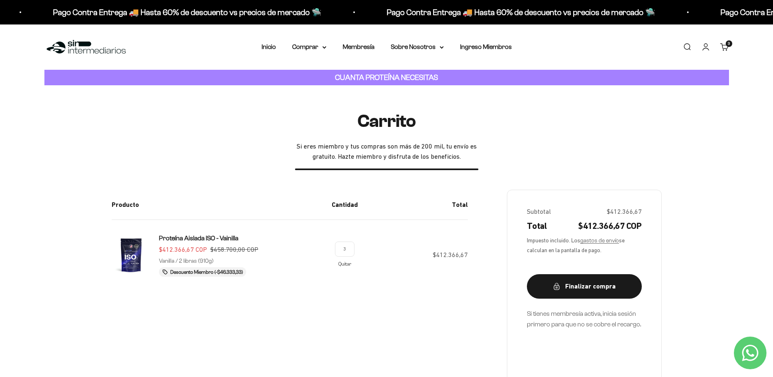
click at [348, 263] on link "Quitar" at bounding box center [344, 263] width 13 height 5
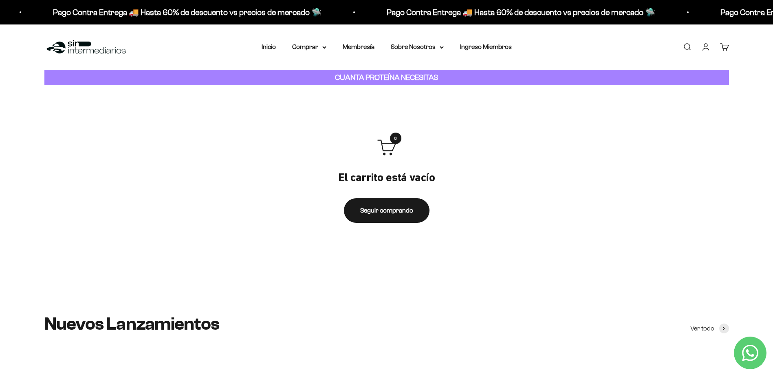
click at [704, 51] on link "Cuenta" at bounding box center [706, 46] width 9 height 9
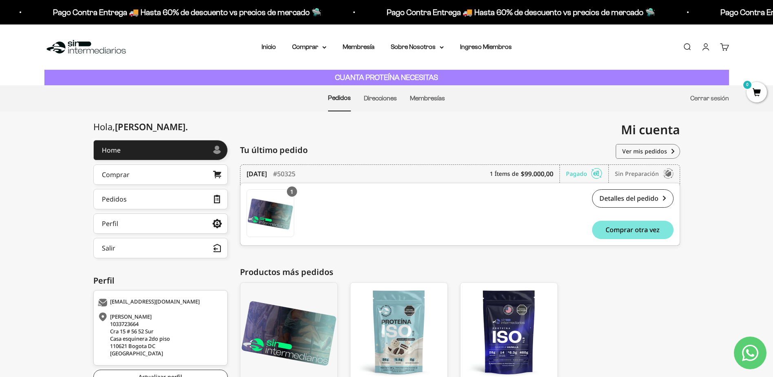
click at [706, 101] on link "Cerrar sesión" at bounding box center [710, 98] width 39 height 7
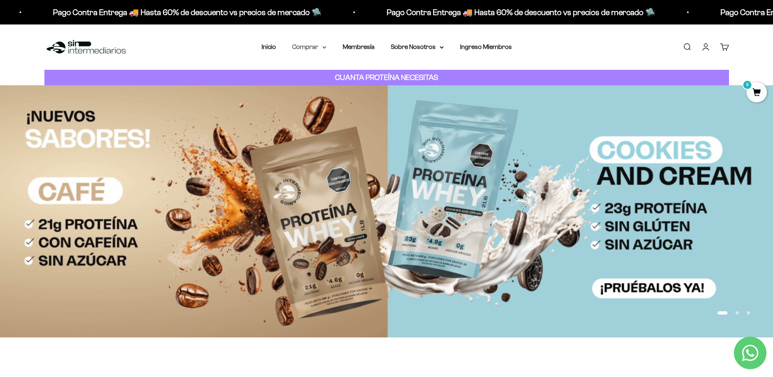
click at [308, 50] on summary "Comprar" at bounding box center [309, 47] width 34 height 11
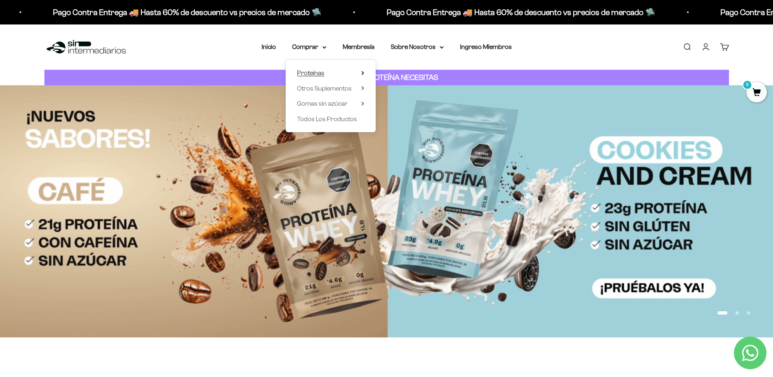
click at [327, 75] on summary "Proteínas" at bounding box center [330, 73] width 67 height 11
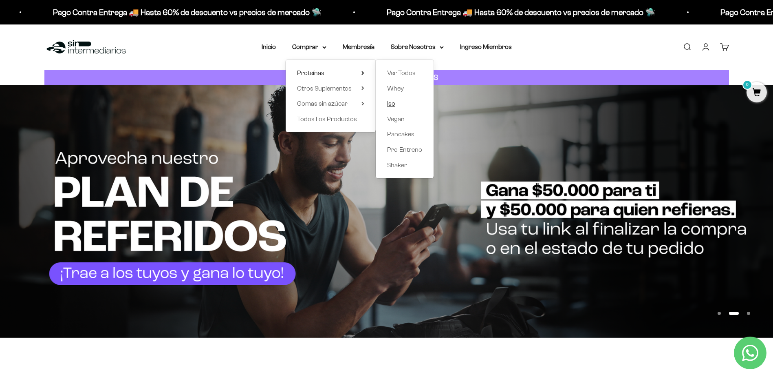
click at [392, 102] on span "Iso" at bounding box center [391, 103] width 8 height 7
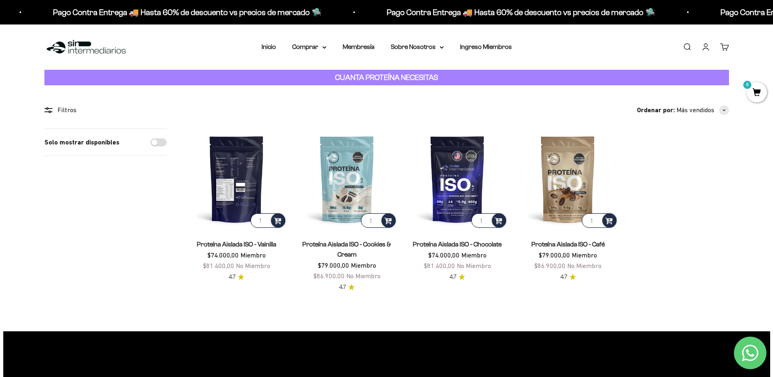
click at [242, 185] on img at bounding box center [236, 178] width 101 height 101
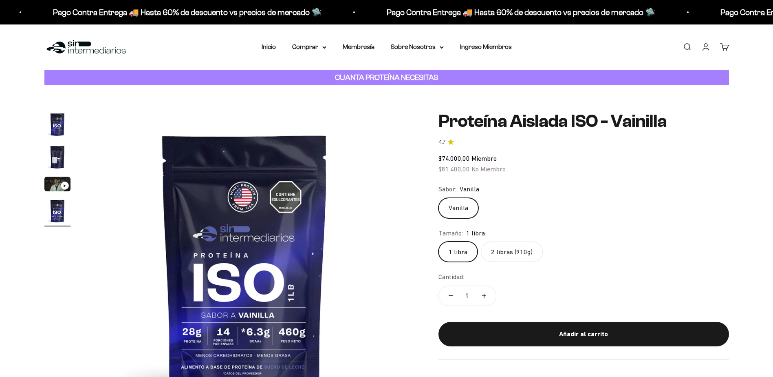
scroll to position [0, 958]
click at [516, 251] on label "2 libras (910g)" at bounding box center [512, 251] width 62 height 20
click at [439, 241] on input "2 libras (910g)" at bounding box center [438, 241] width 0 height 0
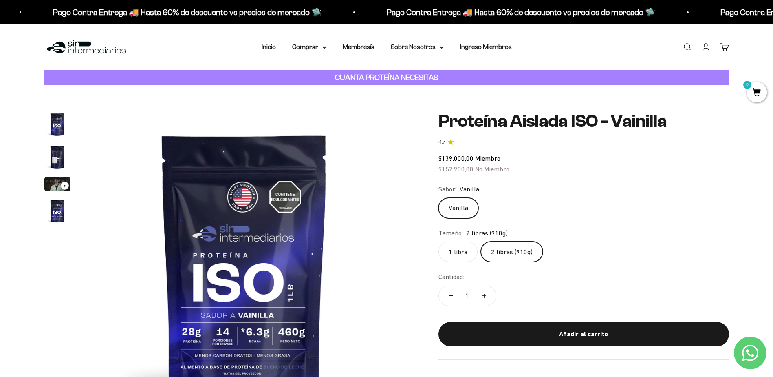
click at [485, 296] on icon "Aumentar cantidad" at bounding box center [484, 296] width 4 height 4
type input "3"
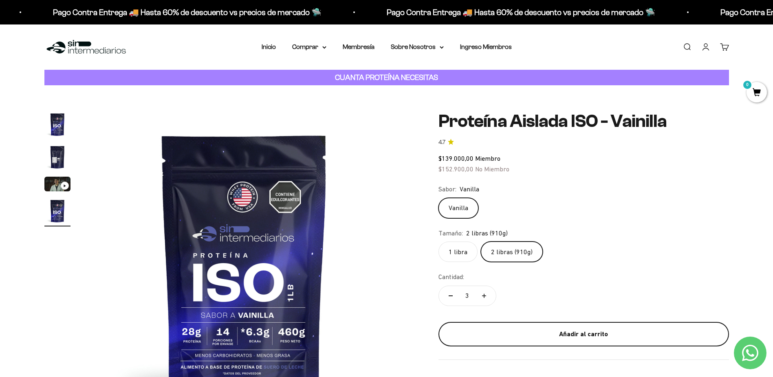
click at [564, 336] on div "Añadir al carrito" at bounding box center [584, 334] width 258 height 11
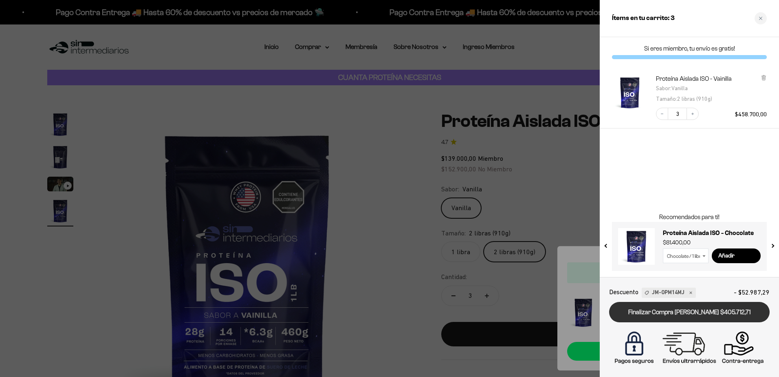
click at [680, 310] on link "Finalizar Compra Segura $405.712,71" at bounding box center [689, 312] width 161 height 21
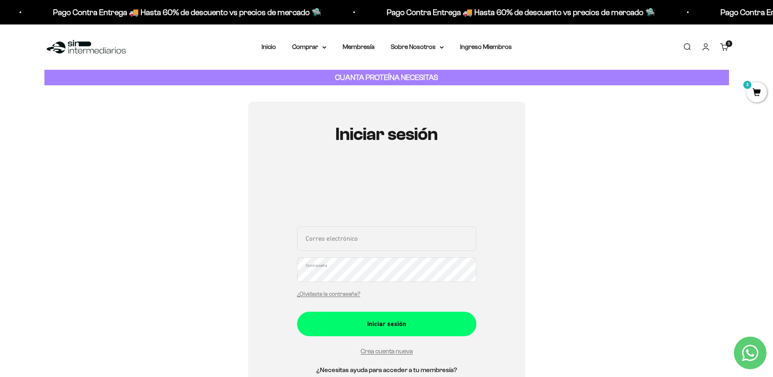
click at [327, 241] on input "Correo electrónico" at bounding box center [386, 238] width 179 height 24
type input "[EMAIL_ADDRESS][DOMAIN_NAME]"
click at [297, 311] on button "Iniciar sesión" at bounding box center [386, 323] width 179 height 24
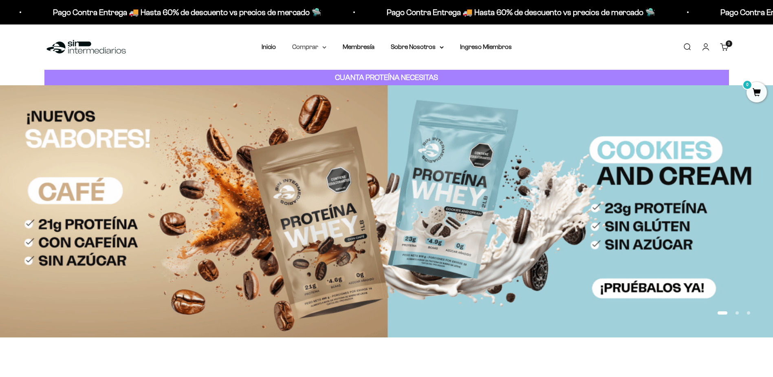
click at [319, 45] on summary "Comprar" at bounding box center [309, 47] width 34 height 11
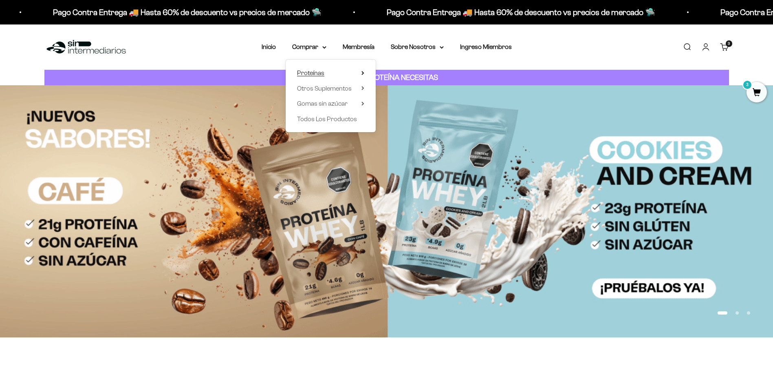
click at [328, 73] on summary "Proteínas" at bounding box center [330, 73] width 67 height 11
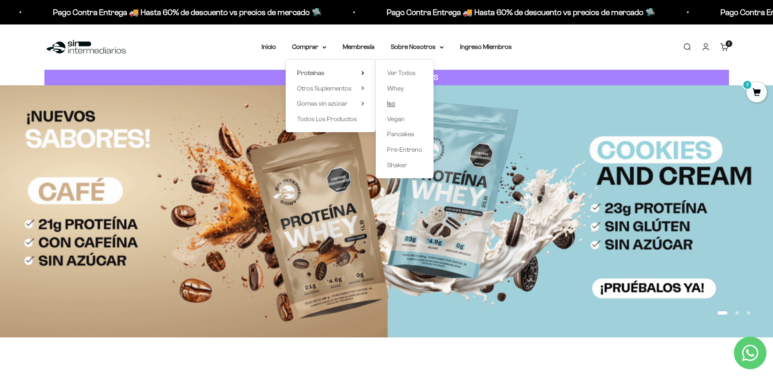
click at [392, 102] on span "Iso" at bounding box center [391, 103] width 8 height 7
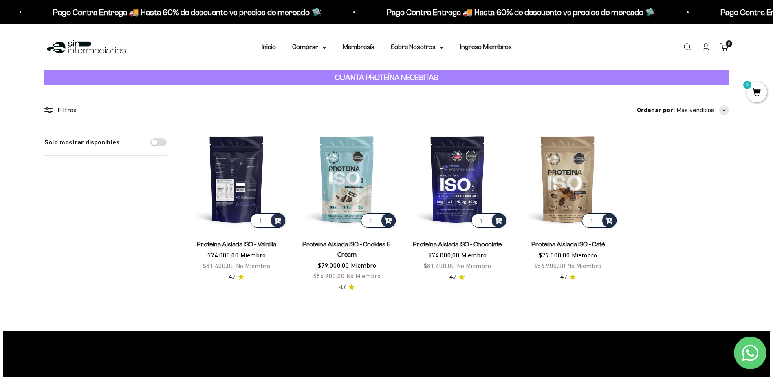
click at [234, 181] on img at bounding box center [236, 178] width 101 height 101
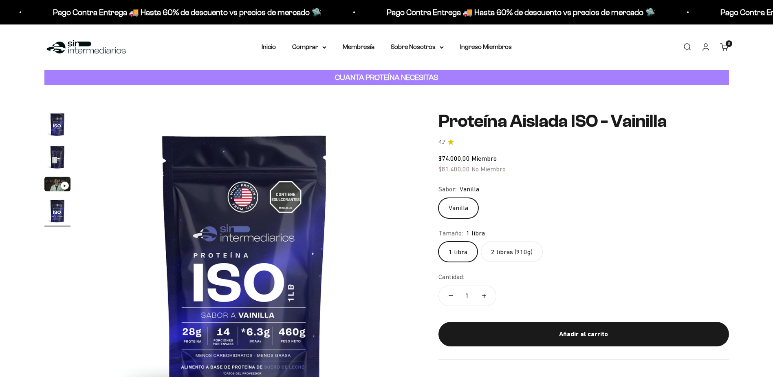
scroll to position [0, 958]
click at [521, 247] on label "2 libras (910g)" at bounding box center [512, 251] width 62 height 20
click at [439, 241] on input "2 libras (910g)" at bounding box center [438, 241] width 0 height 0
